Goal: Check status: Check status

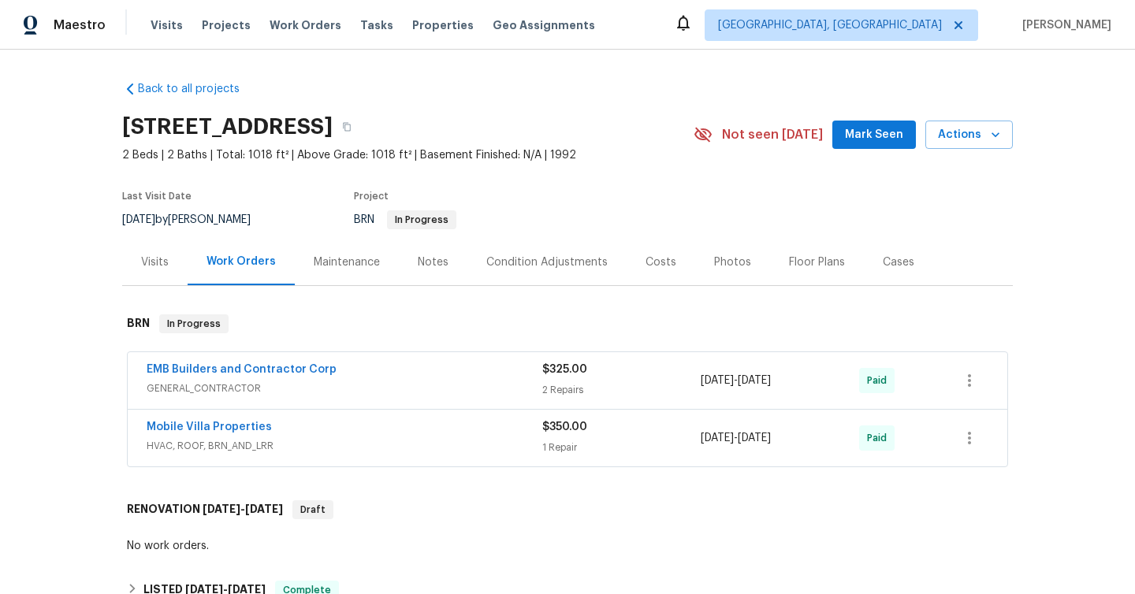
click at [388, 397] on span "GENERAL_CONTRACTOR" at bounding box center [345, 389] width 396 height 16
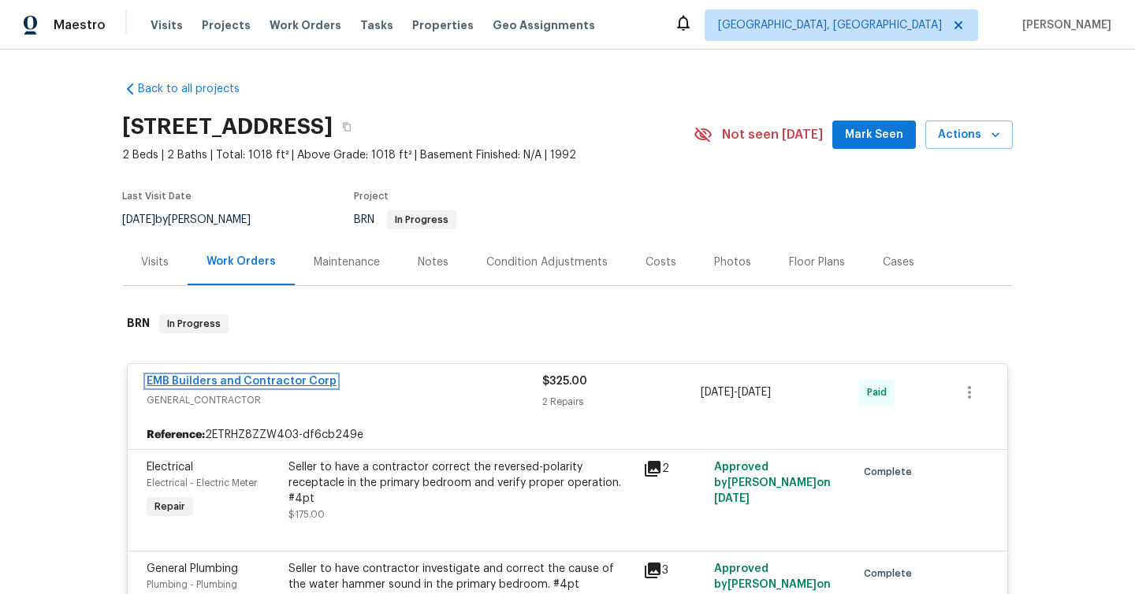
click at [227, 387] on link "EMB Builders and Contractor Corp" at bounding box center [242, 381] width 190 height 11
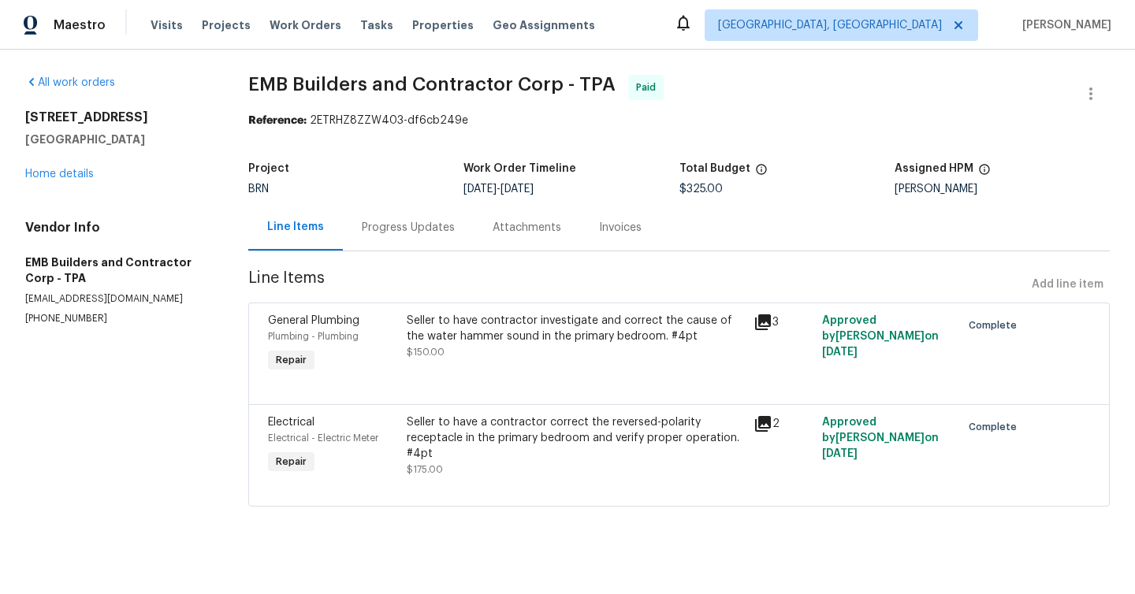
click at [408, 226] on div "Progress Updates" at bounding box center [408, 228] width 93 height 16
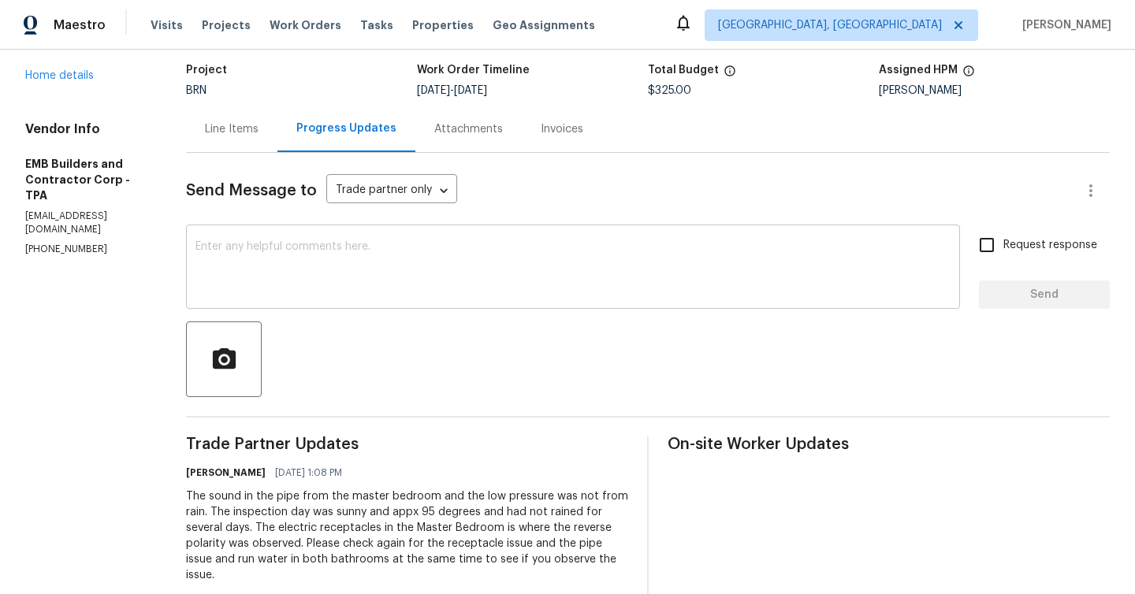
scroll to position [98, 0]
click at [207, 128] on div "Line Items" at bounding box center [232, 130] width 54 height 16
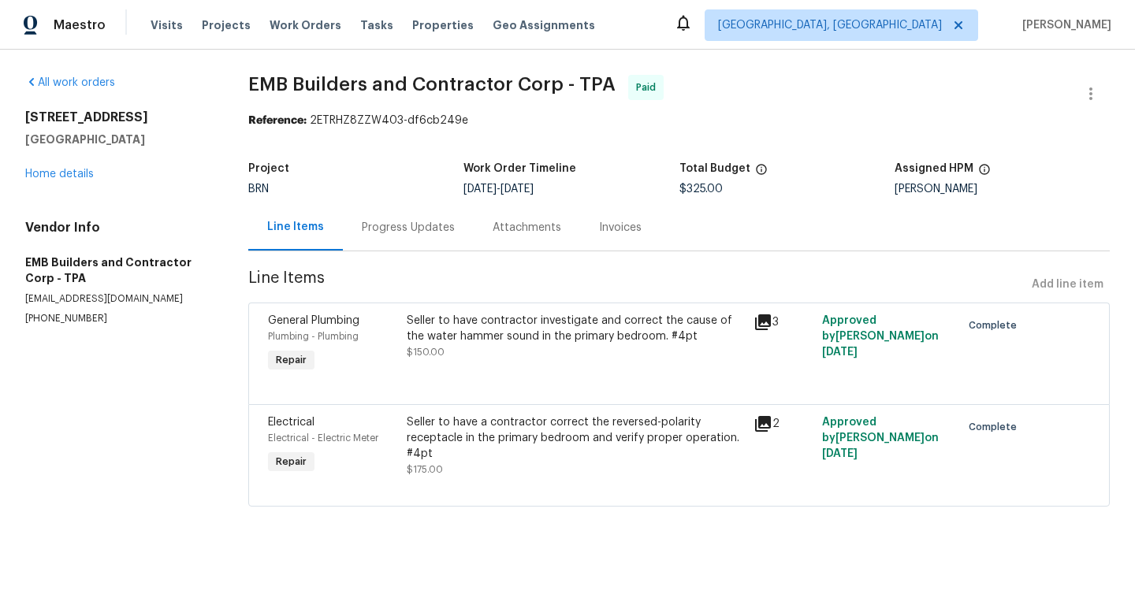
click at [25, 69] on div "All work orders 2400 Feather Sound Dr Apt 211 Clearwater, FL 33762 Home details…" at bounding box center [567, 300] width 1135 height 501
click at [32, 82] on icon at bounding box center [31, 82] width 13 height 13
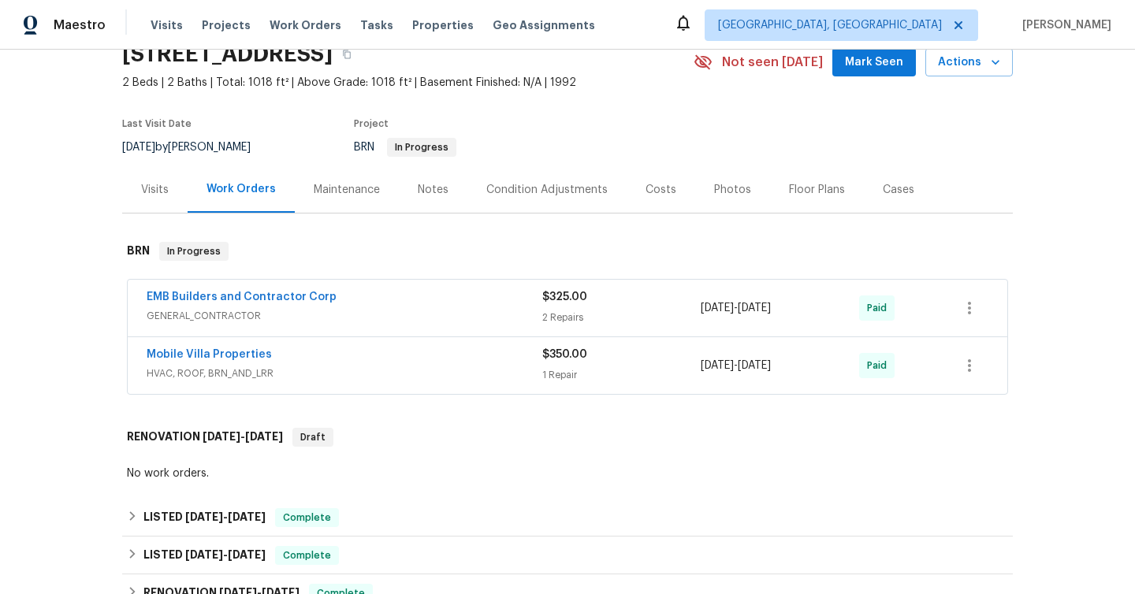
scroll to position [75, 0]
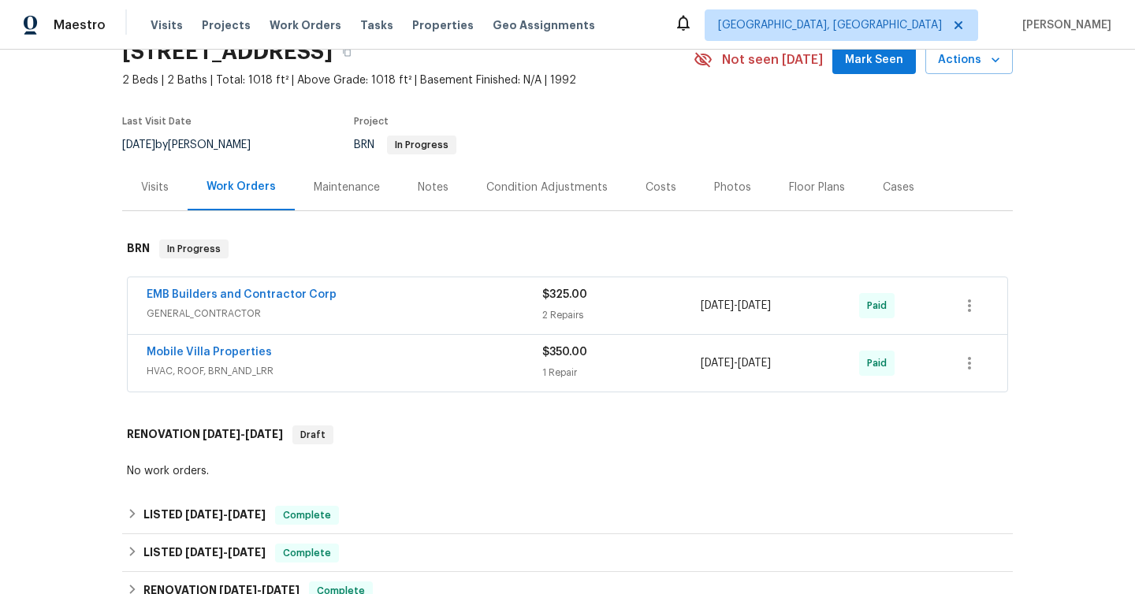
click at [315, 379] on span "HVAC, ROOF, BRN_AND_LRR" at bounding box center [345, 371] width 396 height 16
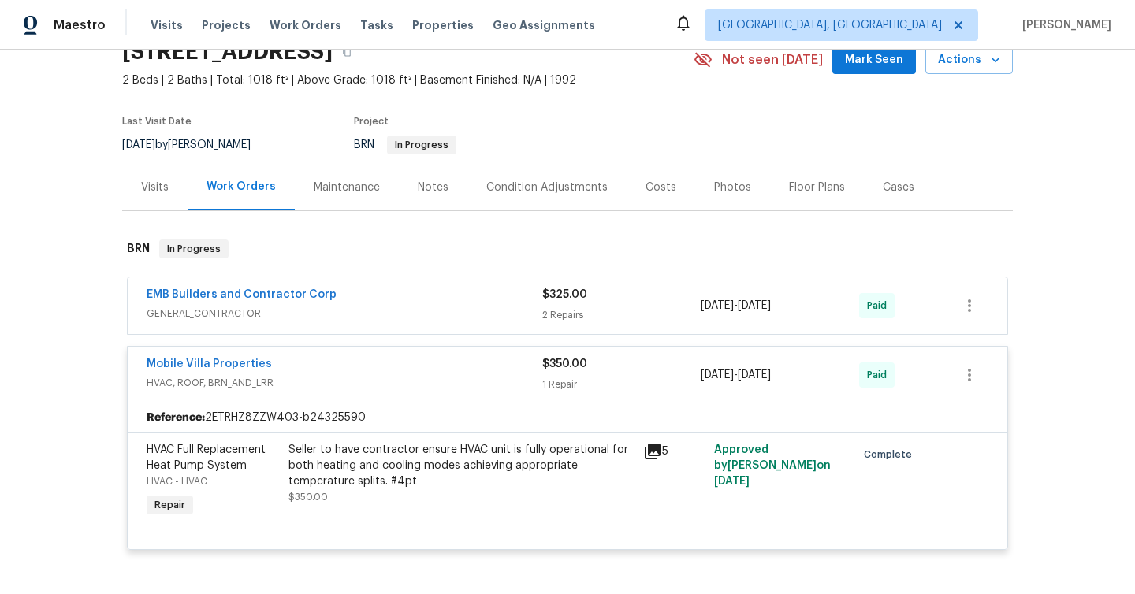
scroll to position [84, 0]
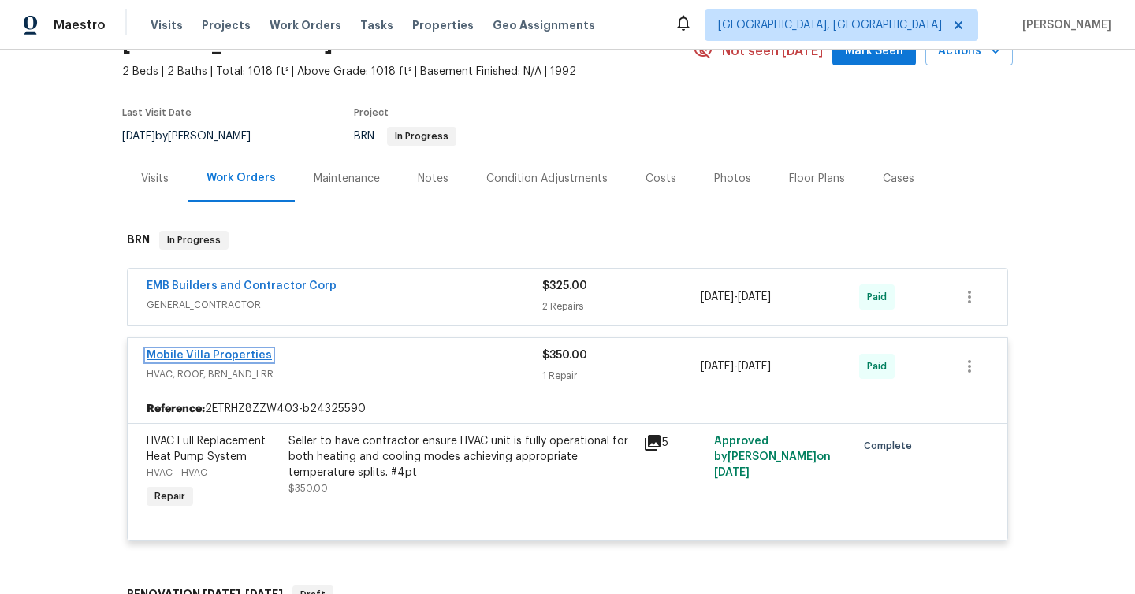
click at [230, 361] on link "Mobile Villa Properties" at bounding box center [209, 355] width 125 height 11
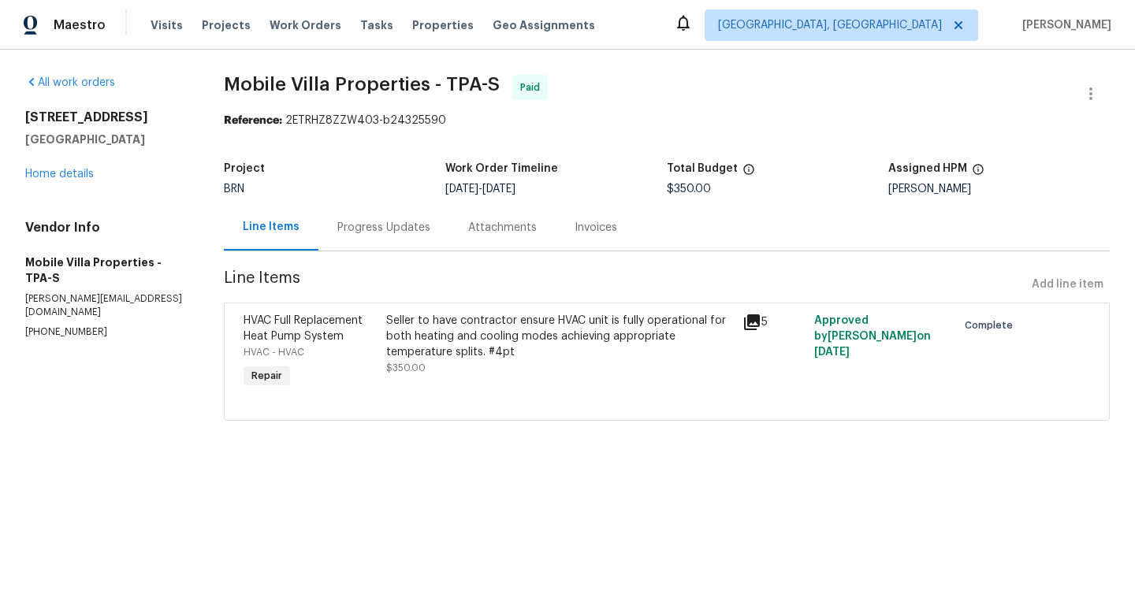
click at [383, 226] on div "Progress Updates" at bounding box center [383, 228] width 93 height 16
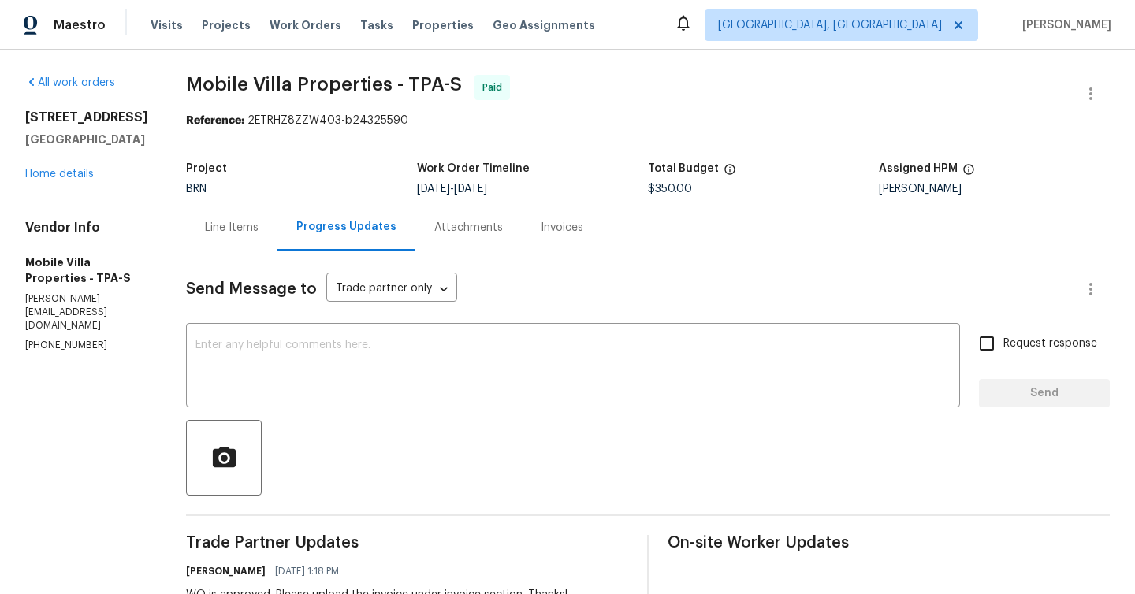
click at [205, 224] on div "Line Items" at bounding box center [232, 228] width 54 height 16
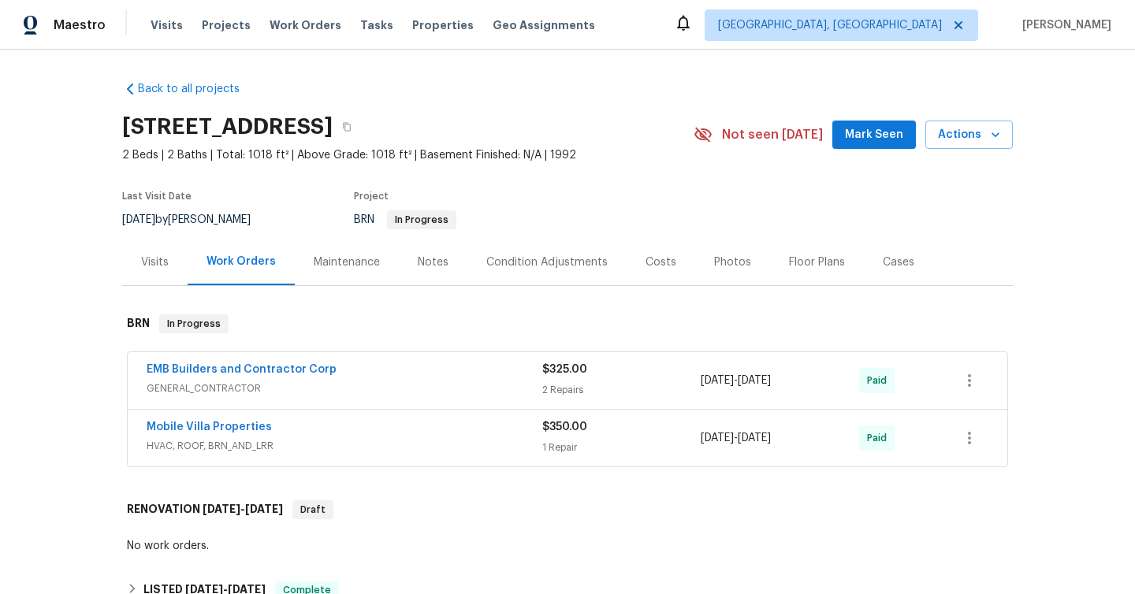
click at [366, 397] on span "GENERAL_CONTRACTOR" at bounding box center [345, 389] width 396 height 16
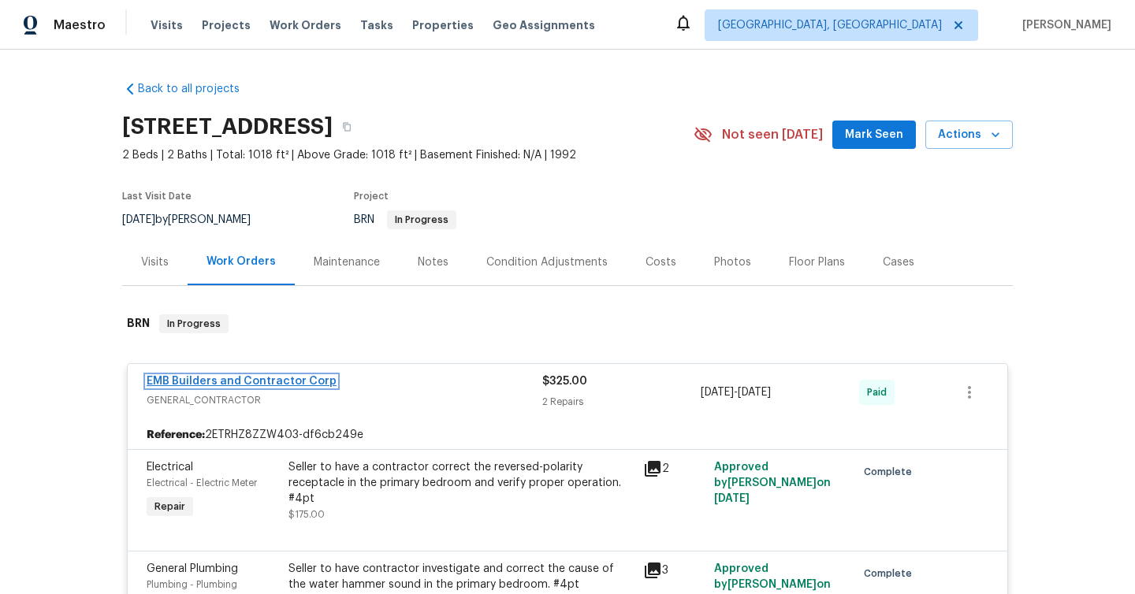
click at [262, 387] on link "EMB Builders and Contractor Corp" at bounding box center [242, 381] width 190 height 11
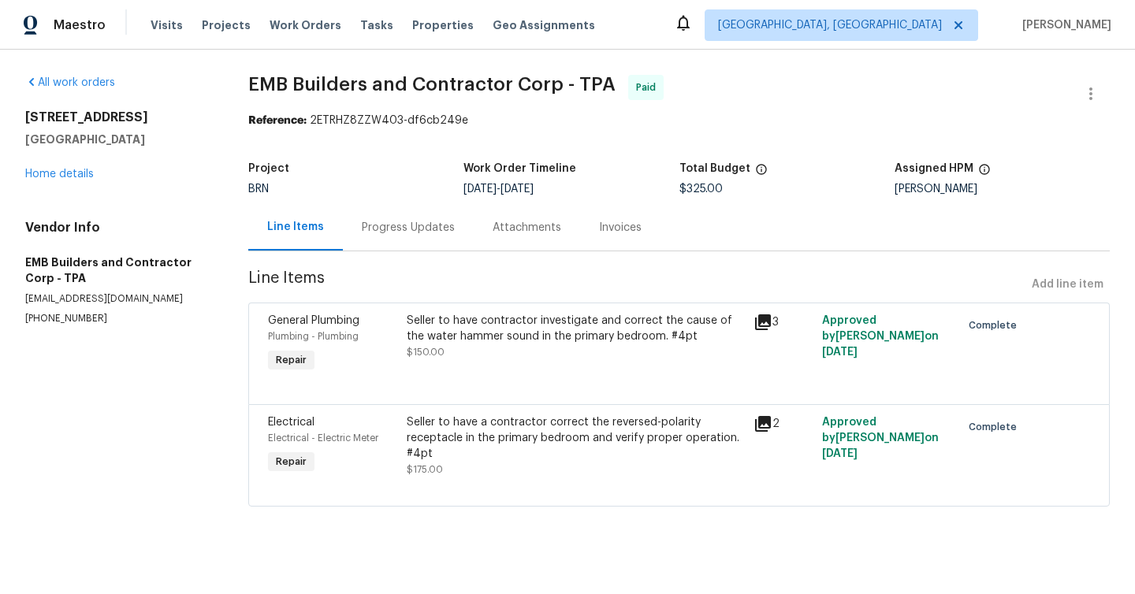
click at [1000, 430] on span "Complete" at bounding box center [996, 427] width 54 height 16
click at [996, 332] on span "Complete" at bounding box center [996, 326] width 54 height 16
click at [774, 323] on div "3" at bounding box center [784, 322] width 60 height 19
click at [761, 319] on icon at bounding box center [763, 323] width 16 height 16
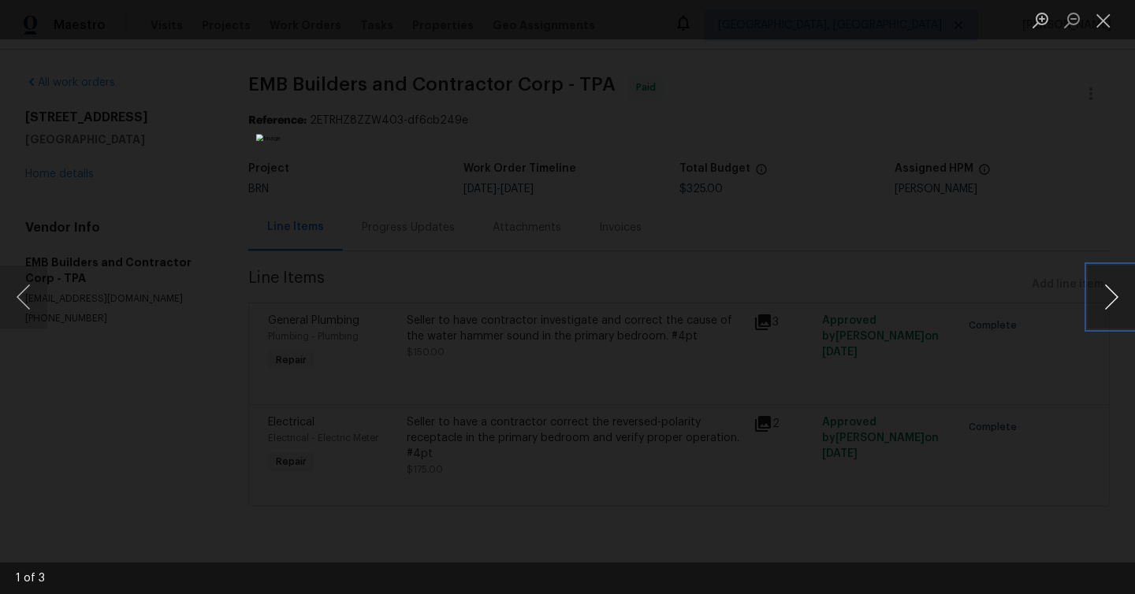
click at [1108, 285] on button "Next image" at bounding box center [1111, 297] width 47 height 63
click at [1105, 17] on button "Close lightbox" at bounding box center [1104, 20] width 32 height 28
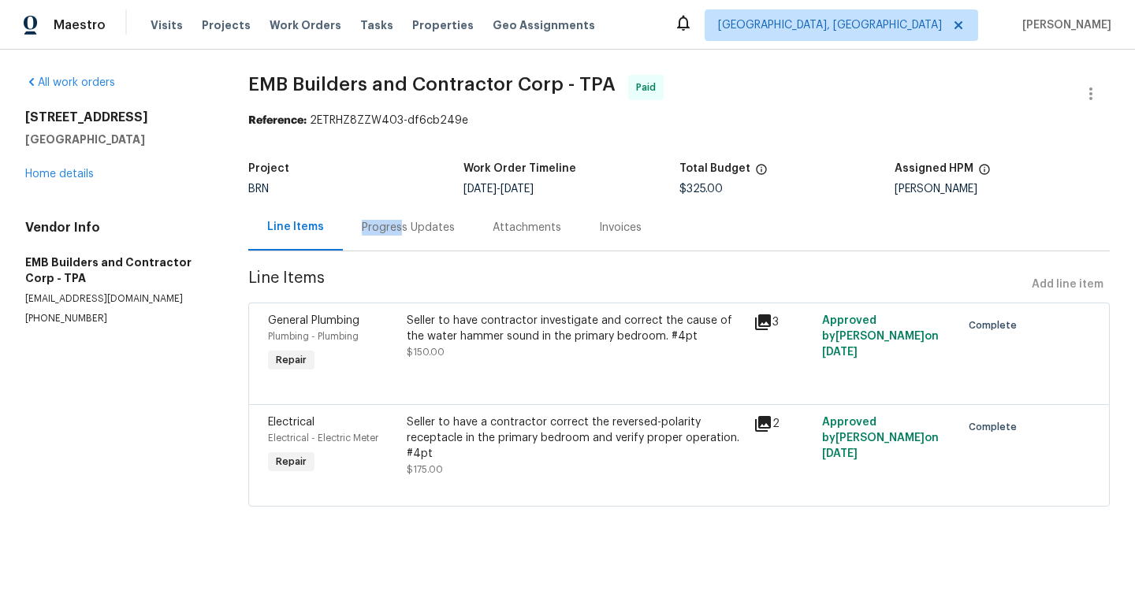
click at [400, 220] on div "Progress Updates" at bounding box center [408, 228] width 93 height 16
